Goal: Task Accomplishment & Management: Manage account settings

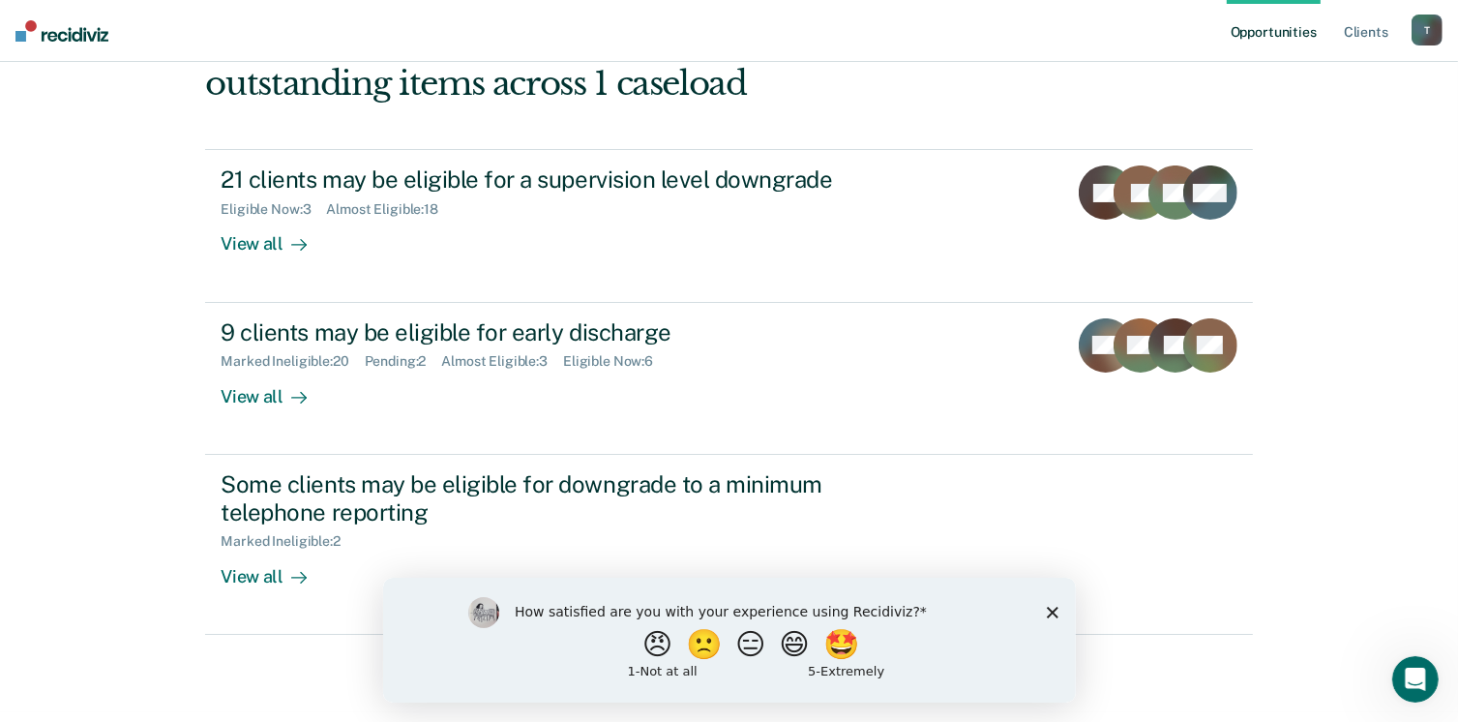
scroll to position [247, 0]
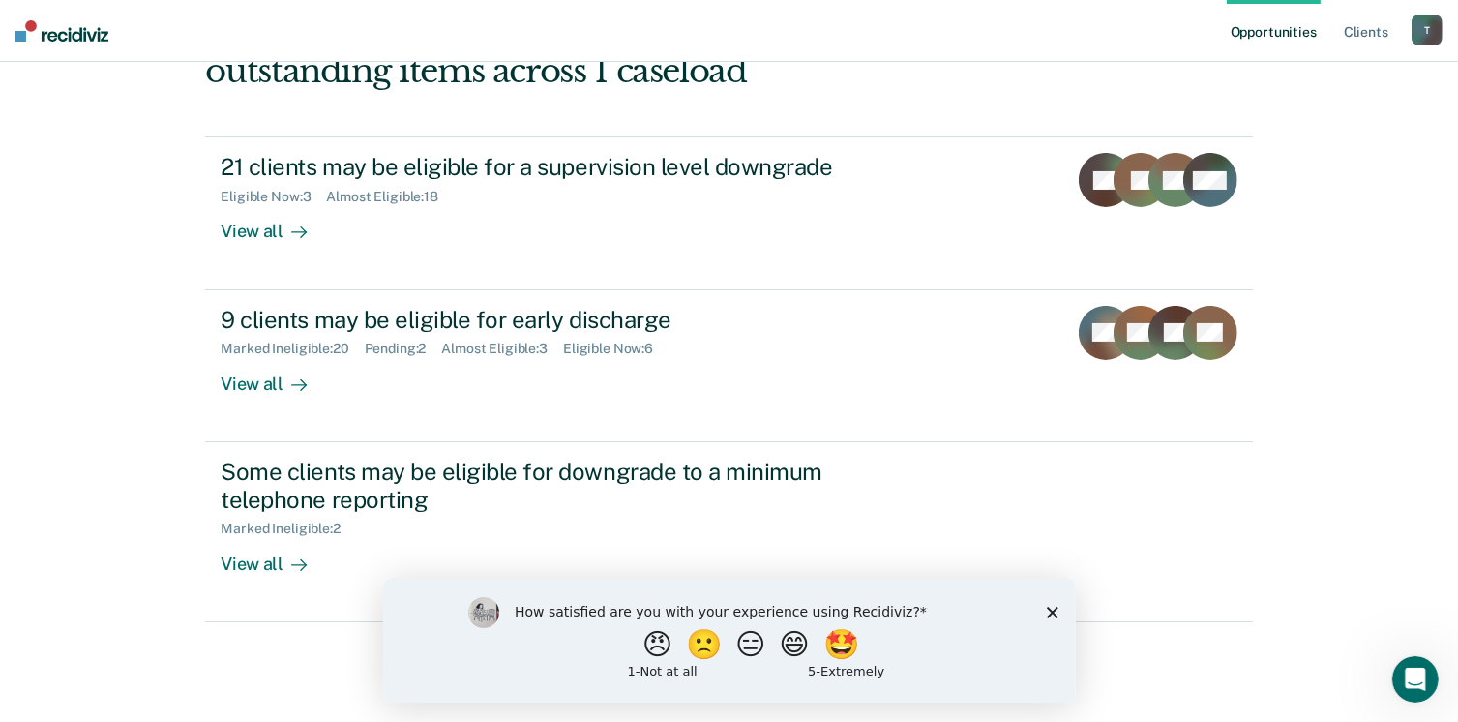
click at [1354, 467] on div "Opportunities Client s [EMAIL_ADDRESS][US_STATE][DOMAIN_NAME] T Profile How it …" at bounding box center [729, 226] width 1458 height 946
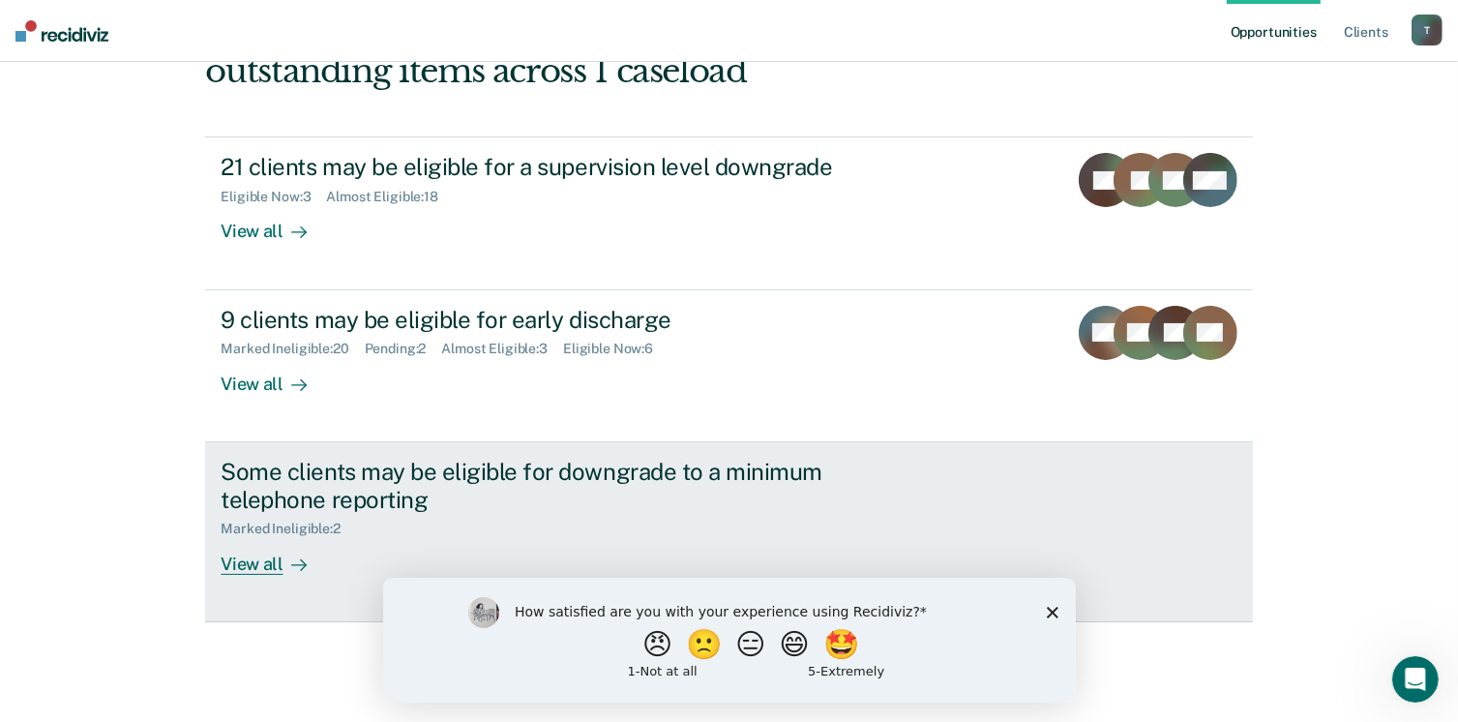
click at [241, 568] on div "View all" at bounding box center [275, 556] width 108 height 38
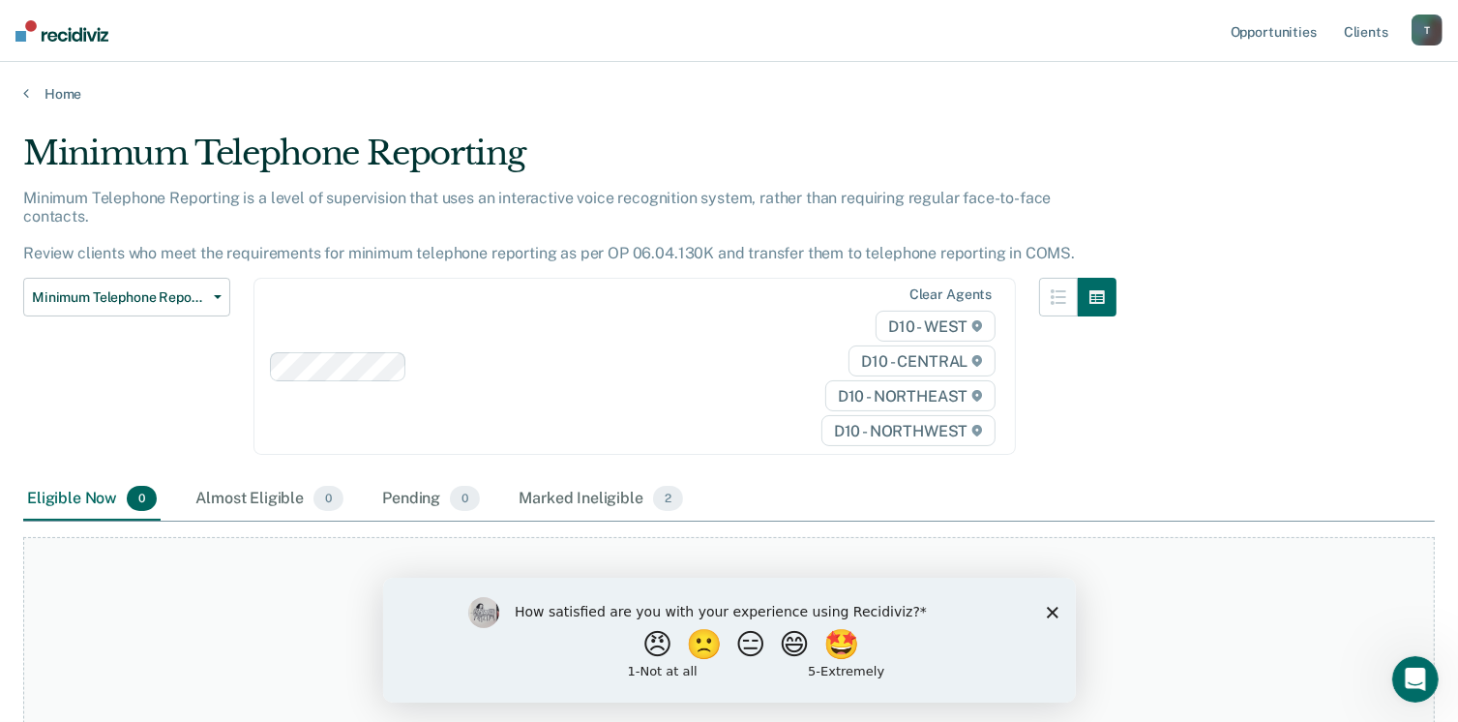
click at [1060, 621] on div "How satisfied are you with your experience using Recidiviz? 😠 🙁 😑 😄 🤩 1 - Not a…" at bounding box center [728, 639] width 693 height 125
click at [1053, 614] on polygon "Close survey" at bounding box center [1052, 612] width 12 height 12
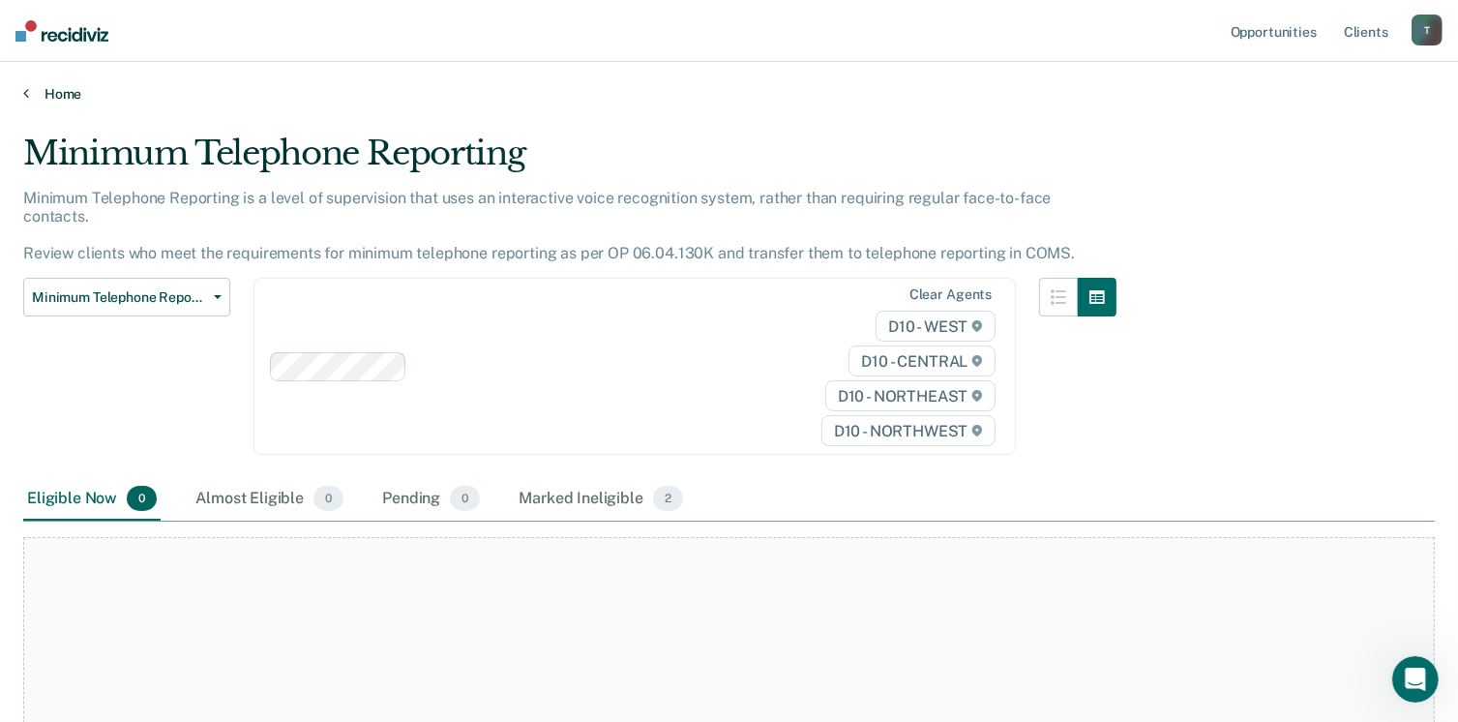
click at [24, 98] on icon at bounding box center [26, 92] width 6 height 15
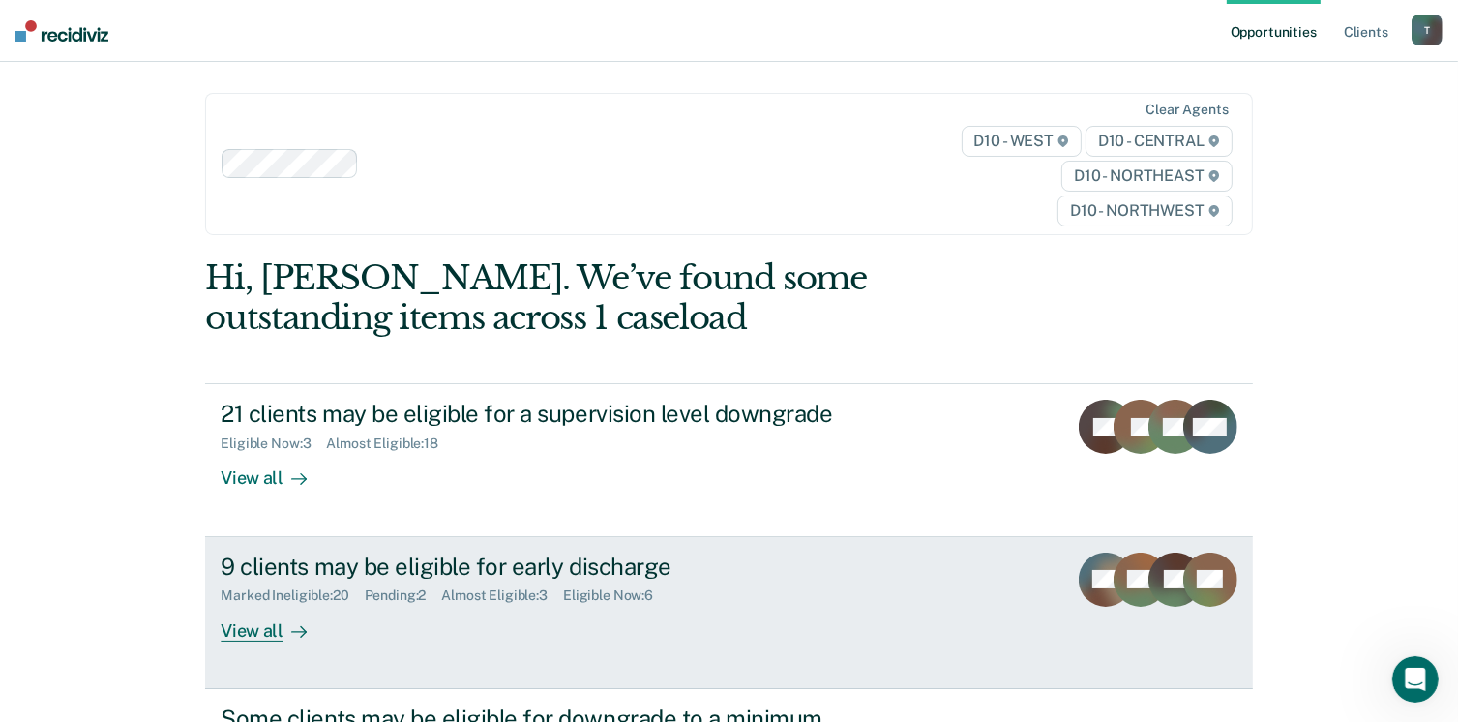
click at [235, 630] on div "View all" at bounding box center [275, 623] width 108 height 38
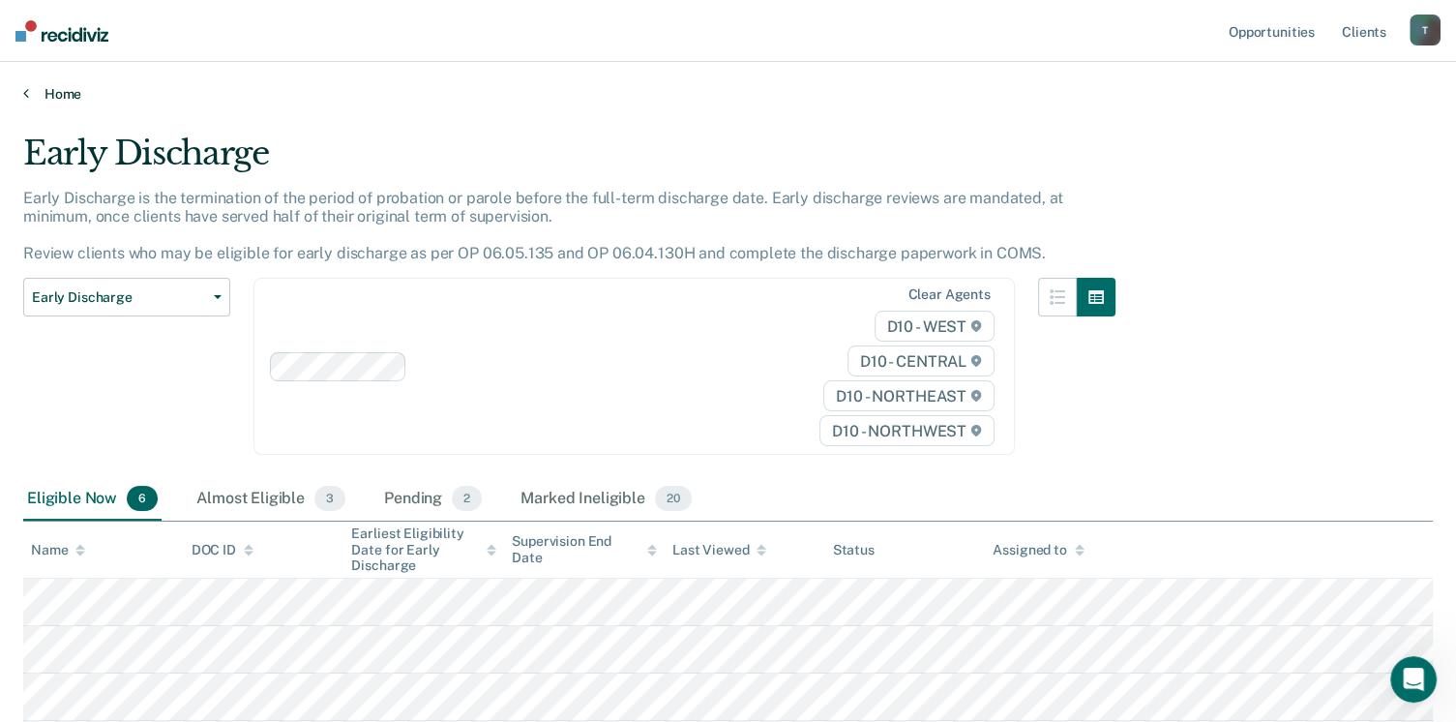
click at [25, 92] on icon at bounding box center [26, 92] width 6 height 15
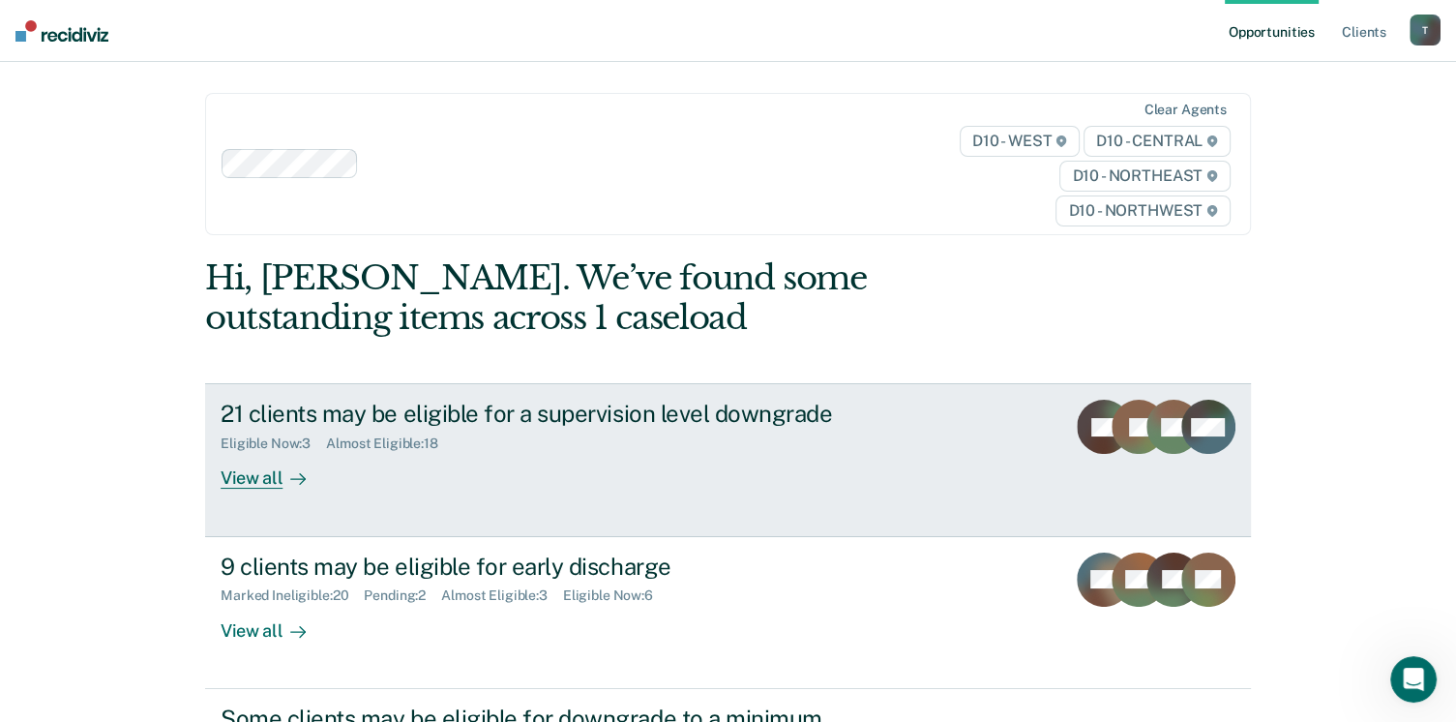
click at [244, 476] on div "View all" at bounding box center [275, 471] width 108 height 38
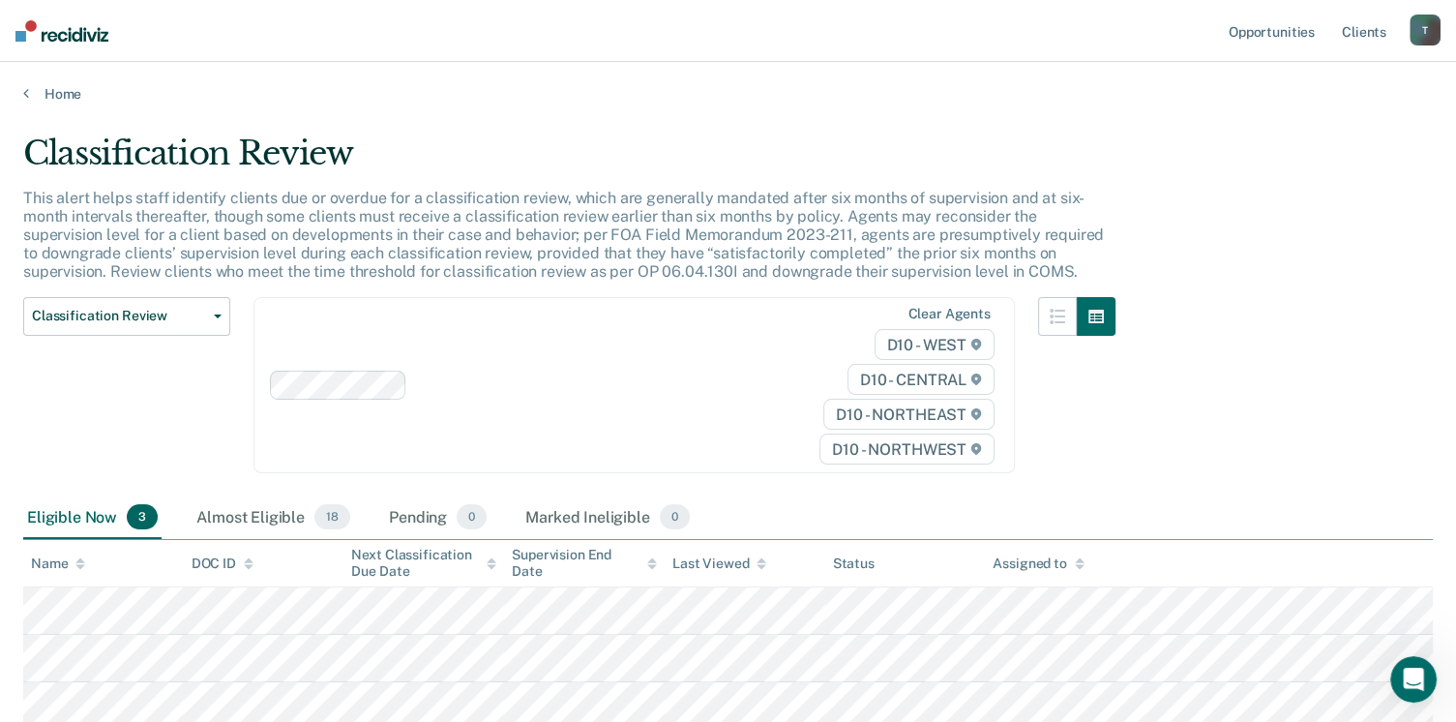
click at [21, 97] on div "Home" at bounding box center [728, 82] width 1456 height 41
click at [23, 94] on icon at bounding box center [26, 92] width 6 height 15
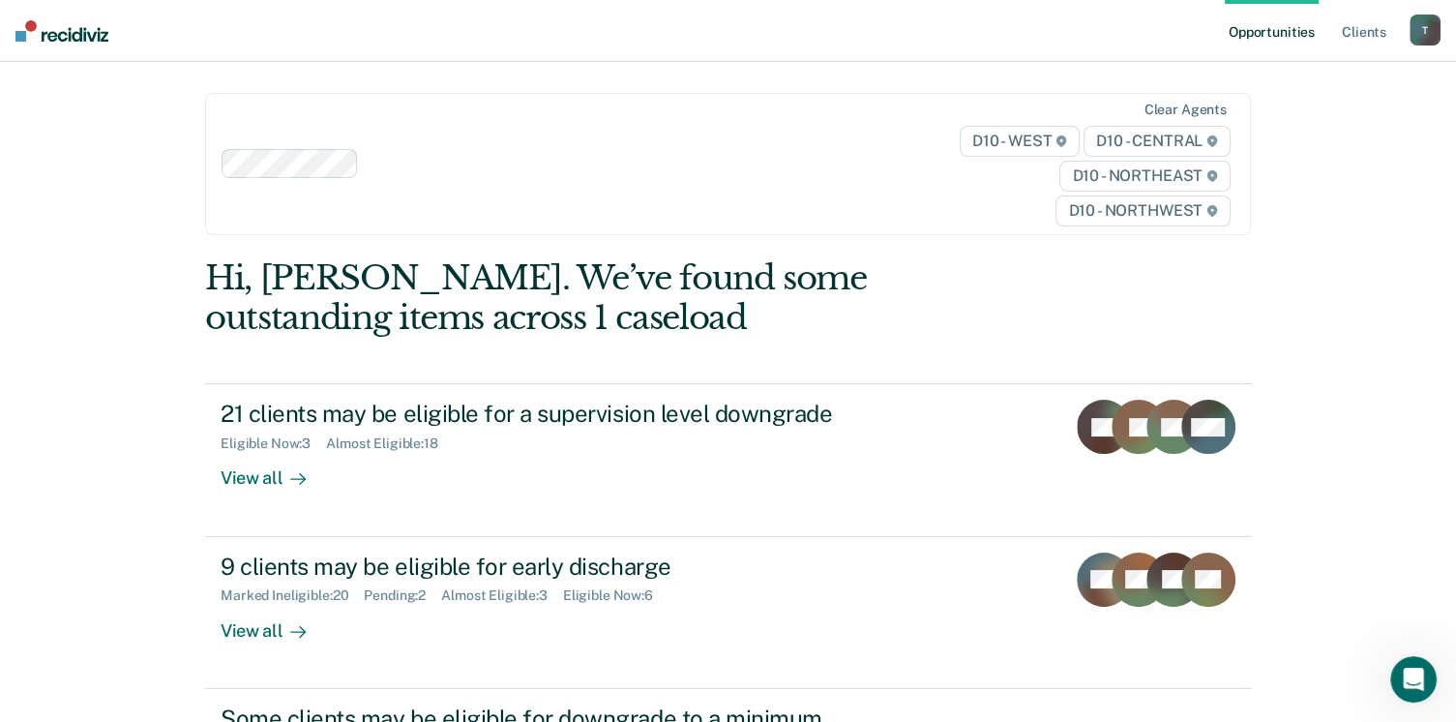
click at [1418, 33] on div "T" at bounding box center [1424, 30] width 31 height 31
click at [1294, 131] on link "Log Out" at bounding box center [1347, 127] width 156 height 16
